Goal: Task Accomplishment & Management: Manage account settings

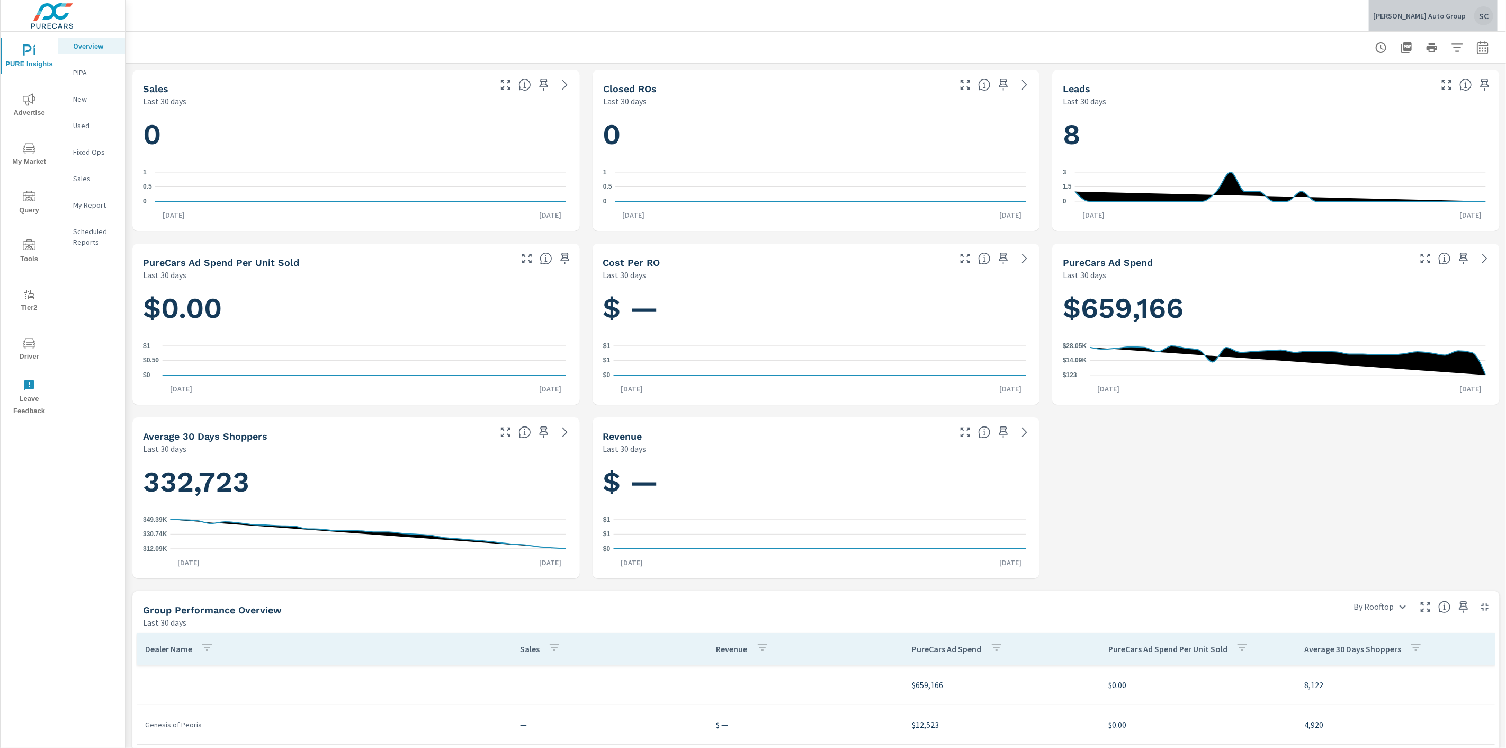
click at [1486, 14] on div "SC" at bounding box center [1484, 15] width 19 height 19
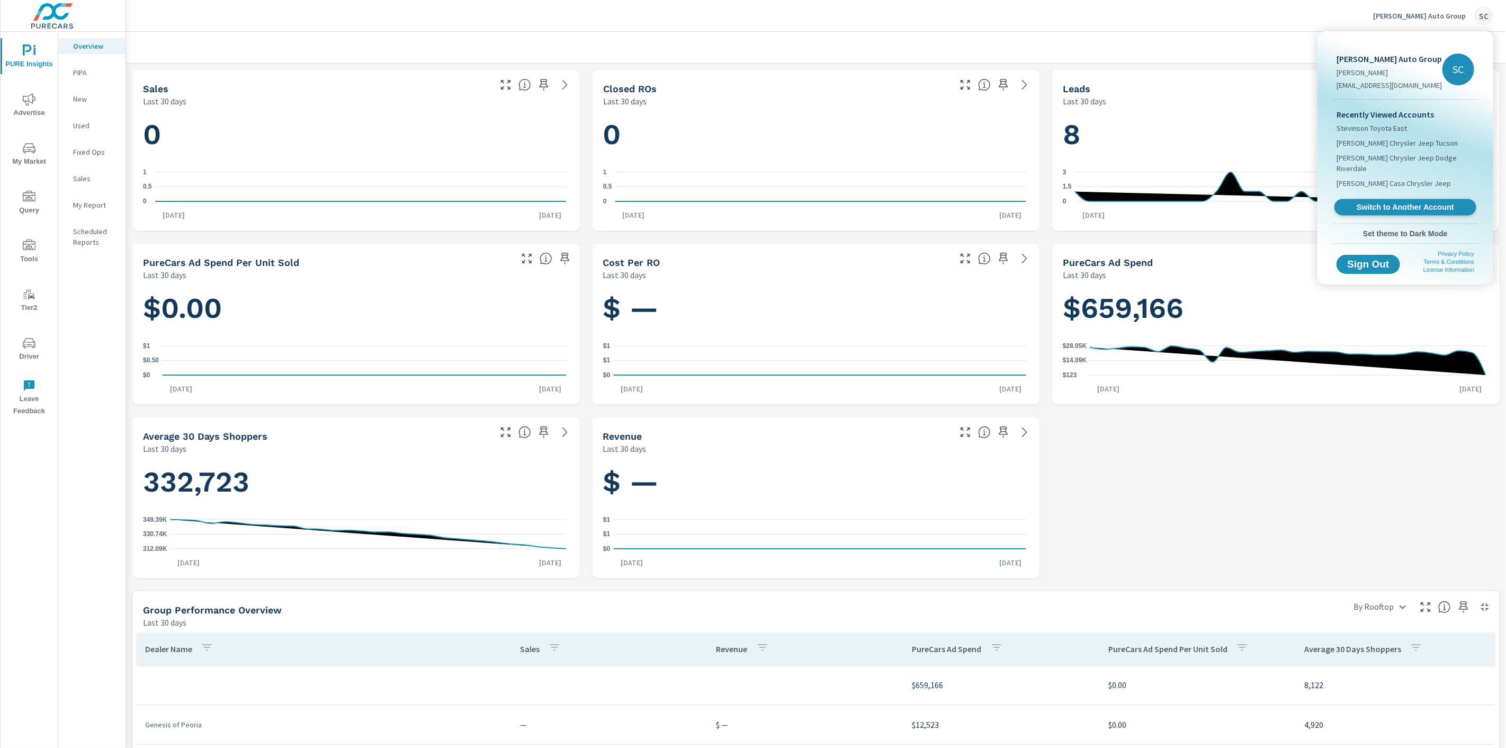
click at [1412, 203] on span "Switch to Another Account" at bounding box center [1406, 207] width 130 height 10
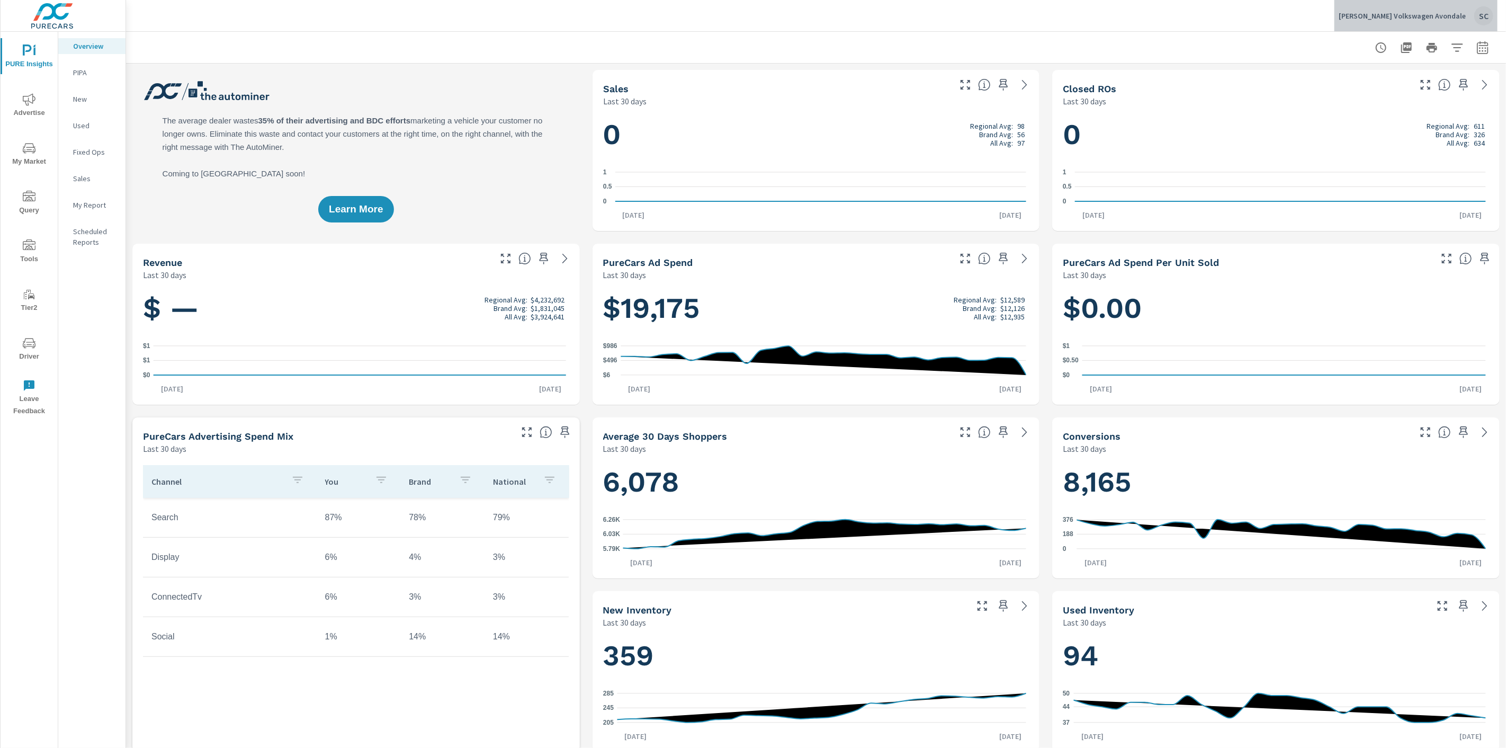
click at [1484, 16] on div "SC" at bounding box center [1484, 15] width 19 height 19
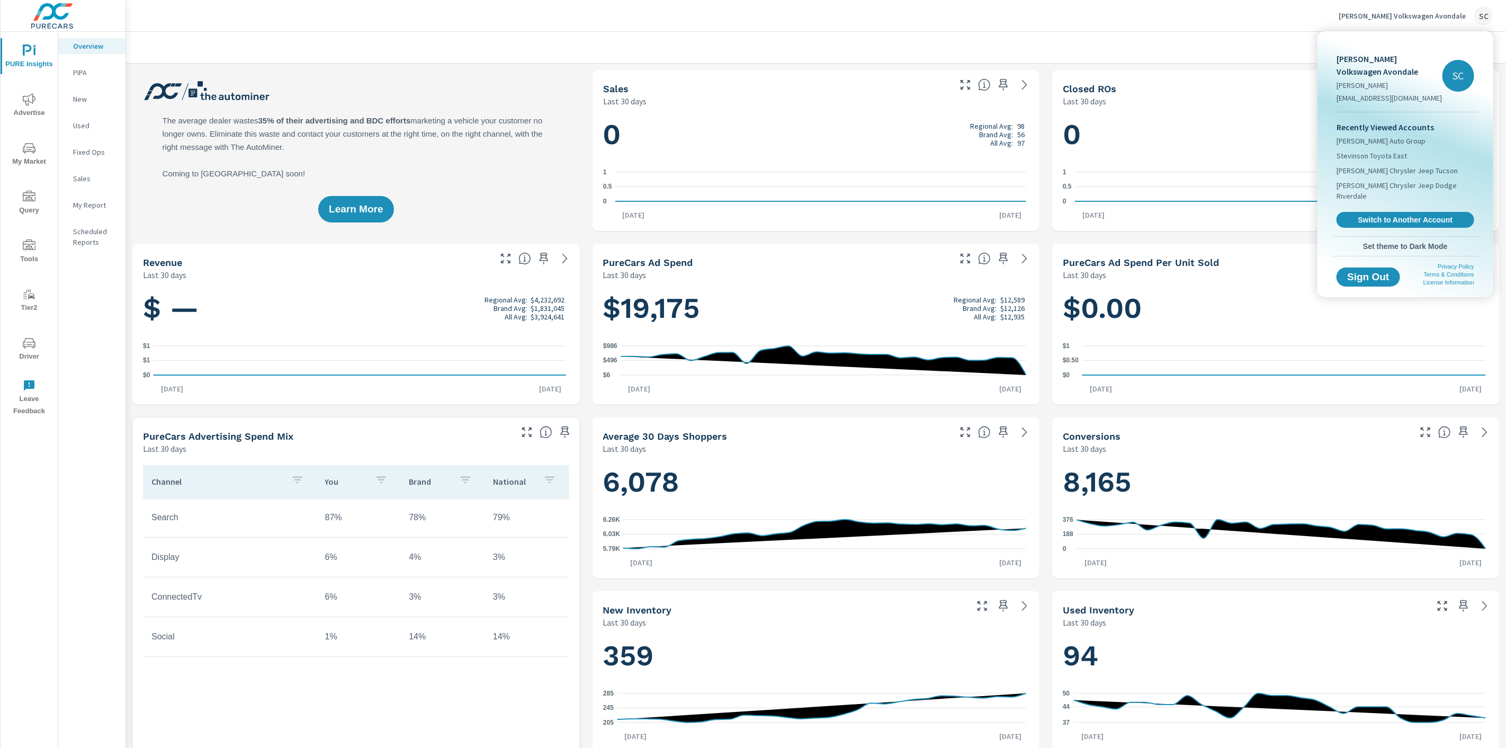
click at [32, 343] on div at bounding box center [753, 374] width 1506 height 748
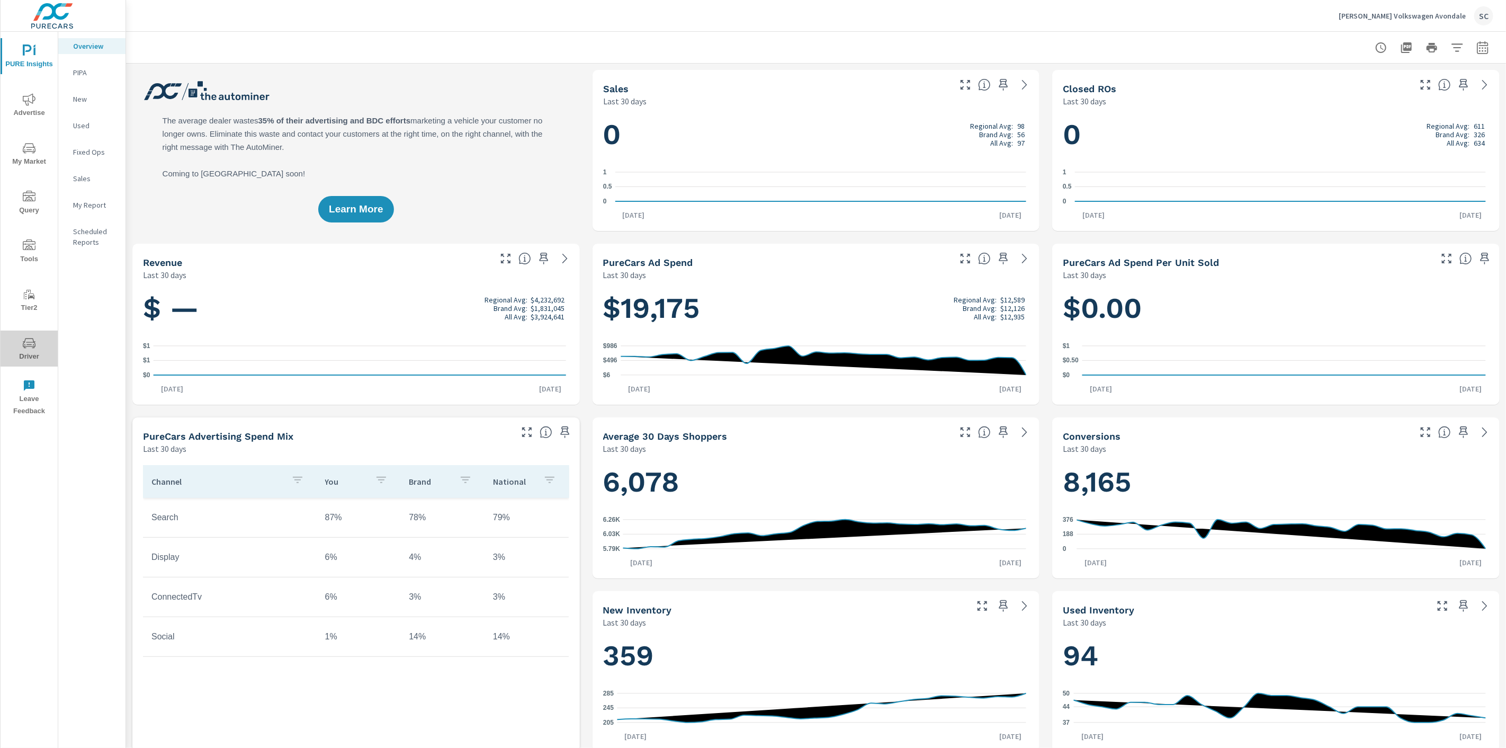
click at [29, 344] on icon "nav menu" at bounding box center [28, 344] width 5 height 1
